Goal: Task Accomplishment & Management: Complete application form

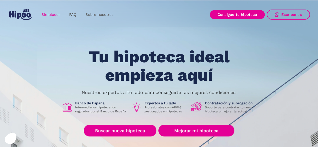
click at [52, 14] on link "Simulador" at bounding box center [51, 15] width 28 height 10
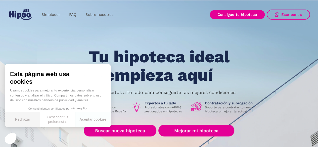
click at [24, 121] on button "Rechazar" at bounding box center [22, 119] width 35 height 15
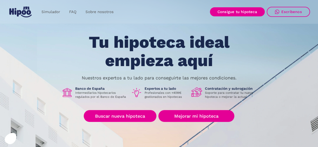
scroll to position [25, 0]
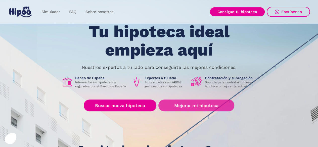
click at [192, 107] on link "Mejorar mi hipoteca" at bounding box center [196, 106] width 76 height 12
click at [183, 106] on link "Mejorar mi hipoteca" at bounding box center [196, 106] width 76 height 12
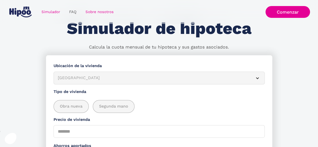
scroll to position [50, 0]
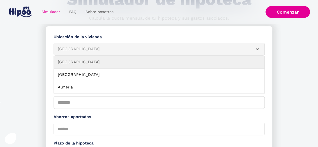
click at [112, 48] on div "Albacete" at bounding box center [153, 49] width 191 height 6
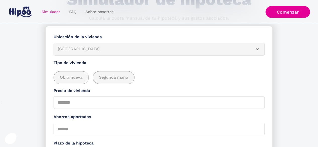
click at [109, 47] on div "Albacete" at bounding box center [153, 49] width 191 height 6
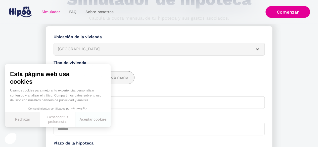
click at [27, 118] on button "Rechazar" at bounding box center [22, 119] width 35 height 15
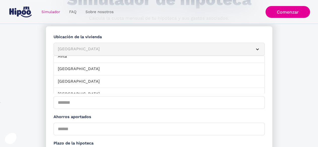
scroll to position [64, 0]
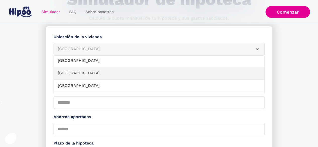
click at [102, 73] on link "Barcelona" at bounding box center [159, 73] width 211 height 13
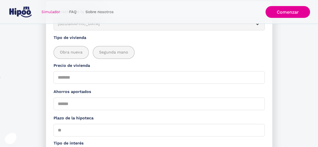
scroll to position [50, 0]
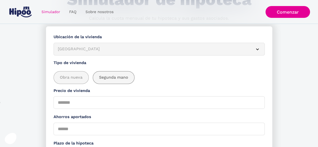
click at [117, 78] on span "Segunda mano" at bounding box center [113, 77] width 29 height 6
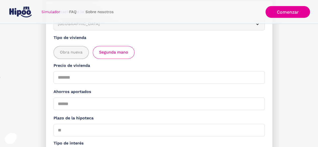
scroll to position [101, 0]
